Goal: Transaction & Acquisition: Purchase product/service

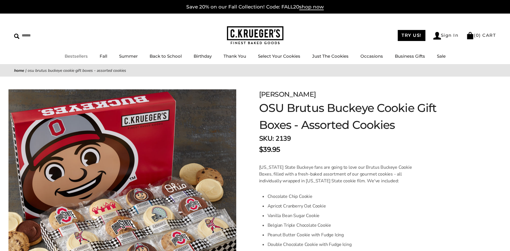
click at [82, 54] on link "Bestsellers" at bounding box center [76, 55] width 23 height 5
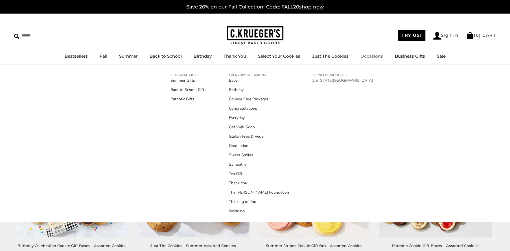
click at [334, 82] on link "[US_STATE][GEOGRAPHIC_DATA]" at bounding box center [342, 80] width 61 height 6
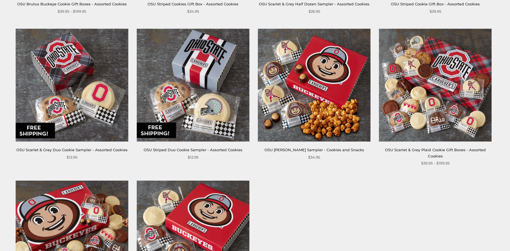
scroll to position [242, 0]
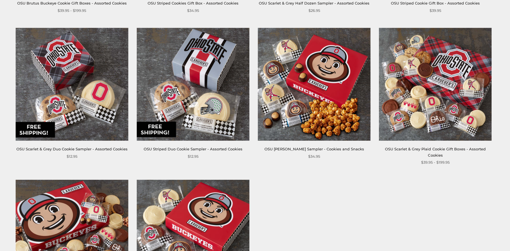
click at [425, 120] on img at bounding box center [435, 84] width 113 height 113
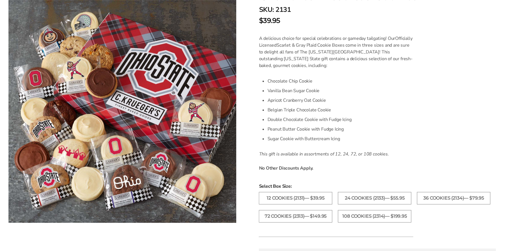
scroll to position [134, 0]
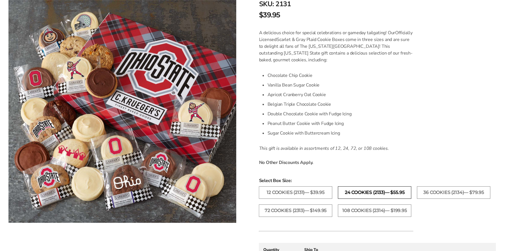
click at [380, 193] on label "24 Cookies (2133)— $55.95" at bounding box center [374, 192] width 73 height 12
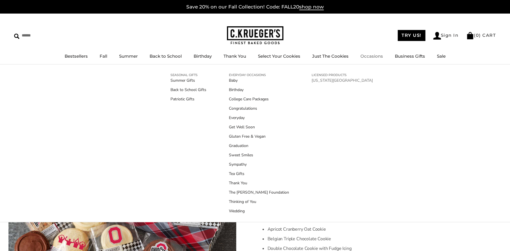
click at [325, 79] on link "[US_STATE][GEOGRAPHIC_DATA]" at bounding box center [342, 80] width 61 height 6
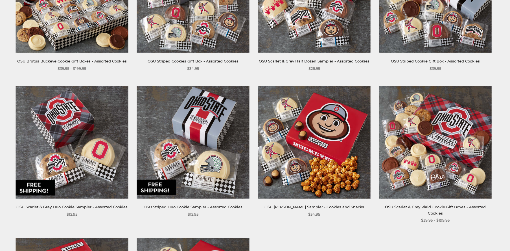
scroll to position [188, 0]
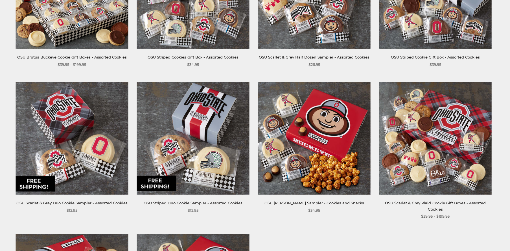
click at [324, 161] on img at bounding box center [314, 138] width 113 height 113
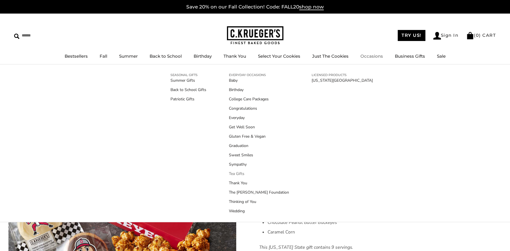
click at [233, 175] on link "Tea Gifts" at bounding box center [259, 174] width 60 height 6
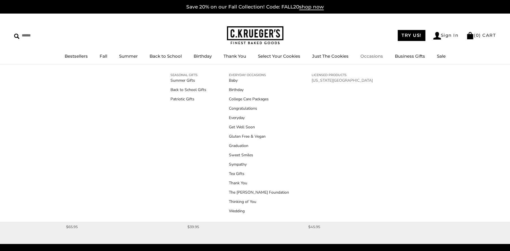
click at [316, 81] on link "[US_STATE][GEOGRAPHIC_DATA]" at bounding box center [342, 80] width 61 height 6
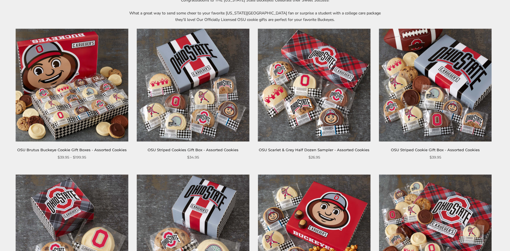
scroll to position [81, 0]
